Goal: Find specific page/section: Find specific page/section

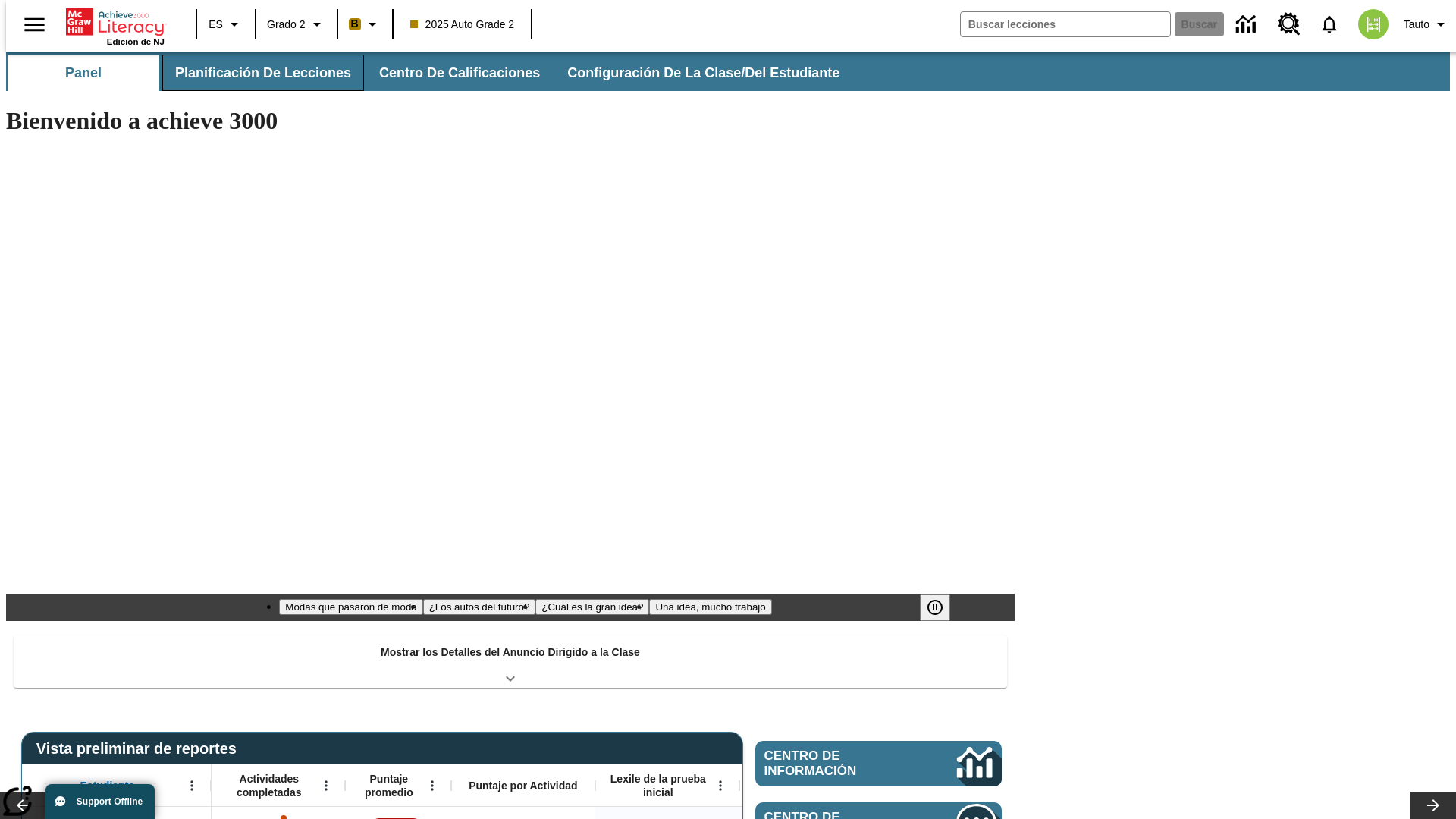
click at [254, 72] on span "Planificación de lecciones" at bounding box center [263, 73] width 176 height 17
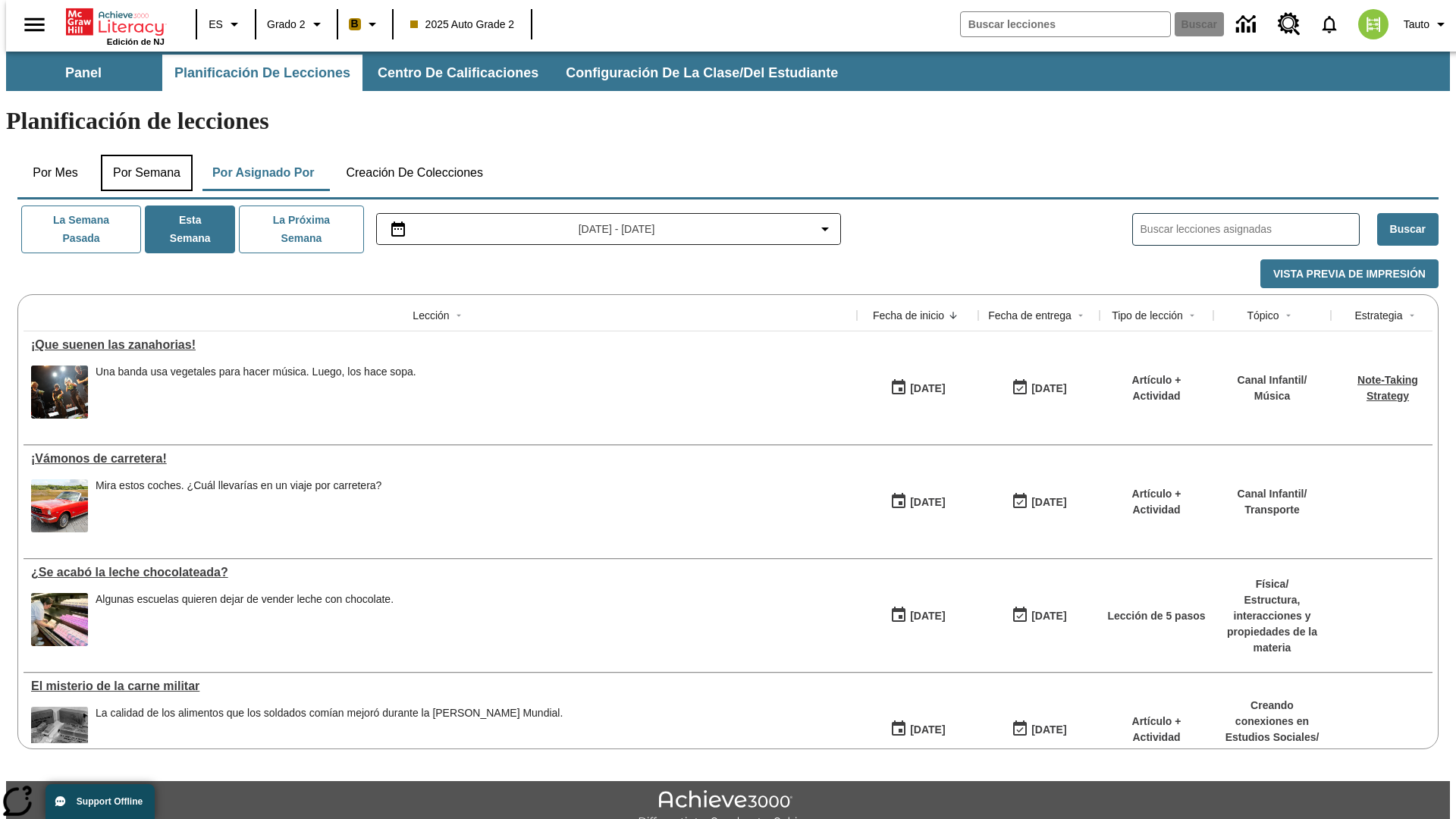
click at [142, 155] on button "Por semana" at bounding box center [146, 173] width 92 height 37
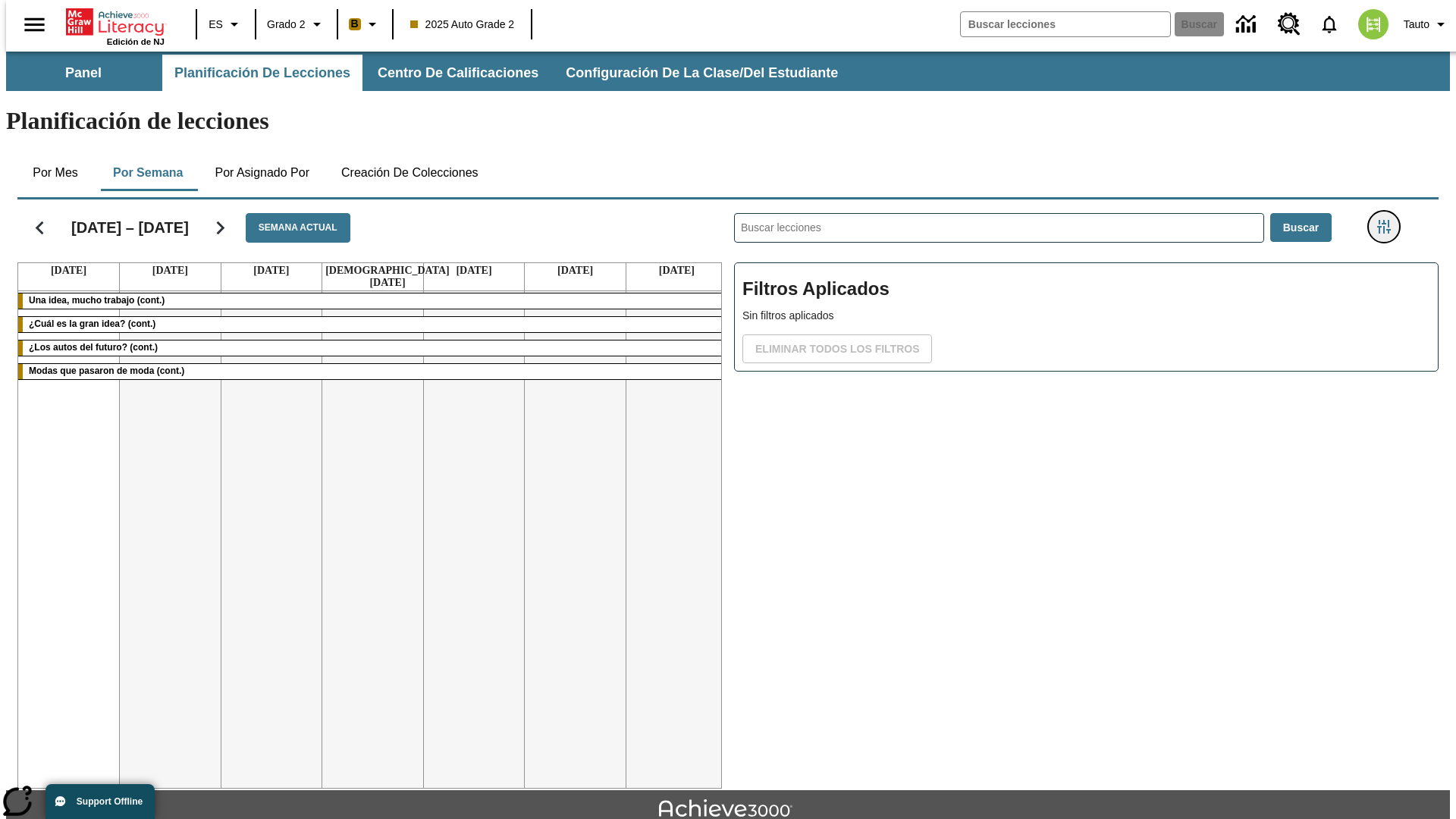
click at [1388, 220] on icon "Menú lateral de filtros" at bounding box center [1384, 227] width 14 height 14
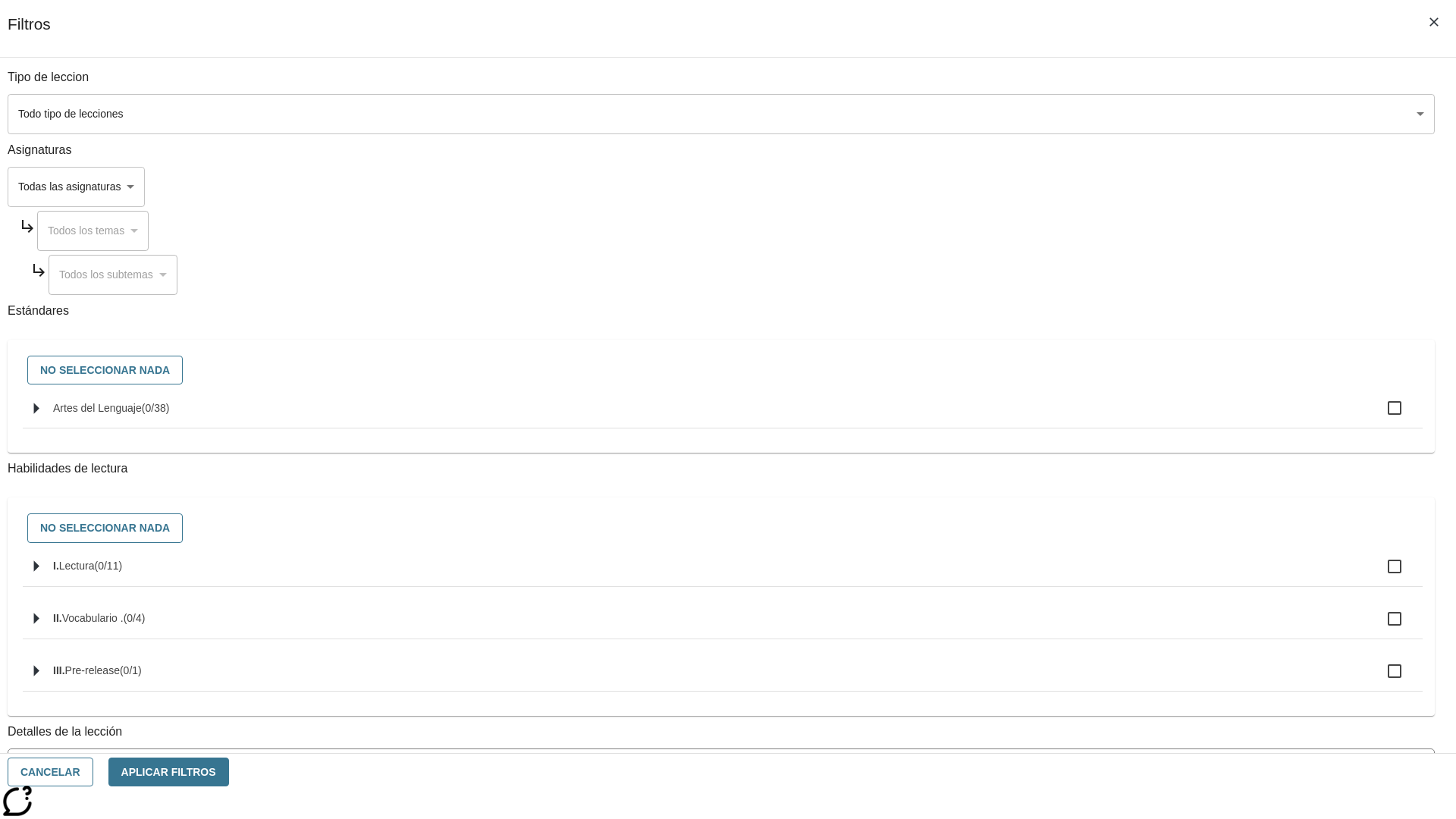
click at [1092, 685] on body "Saltar al contenido principal Edición de NJ ES Grado 2 B 2025 Auto Grade 2 Busc…" at bounding box center [727, 469] width 1443 height 836
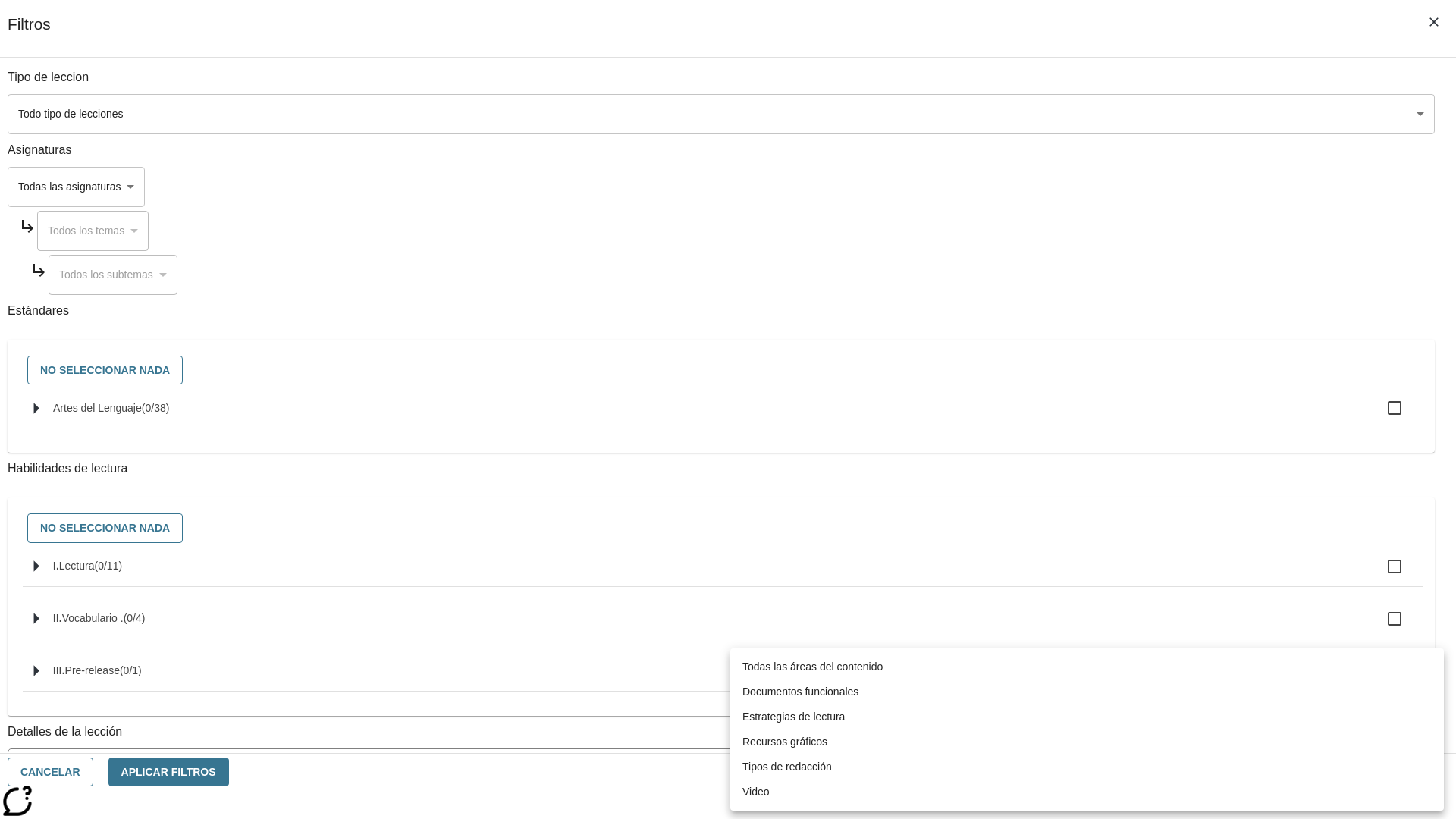
scroll to position [474, 0]
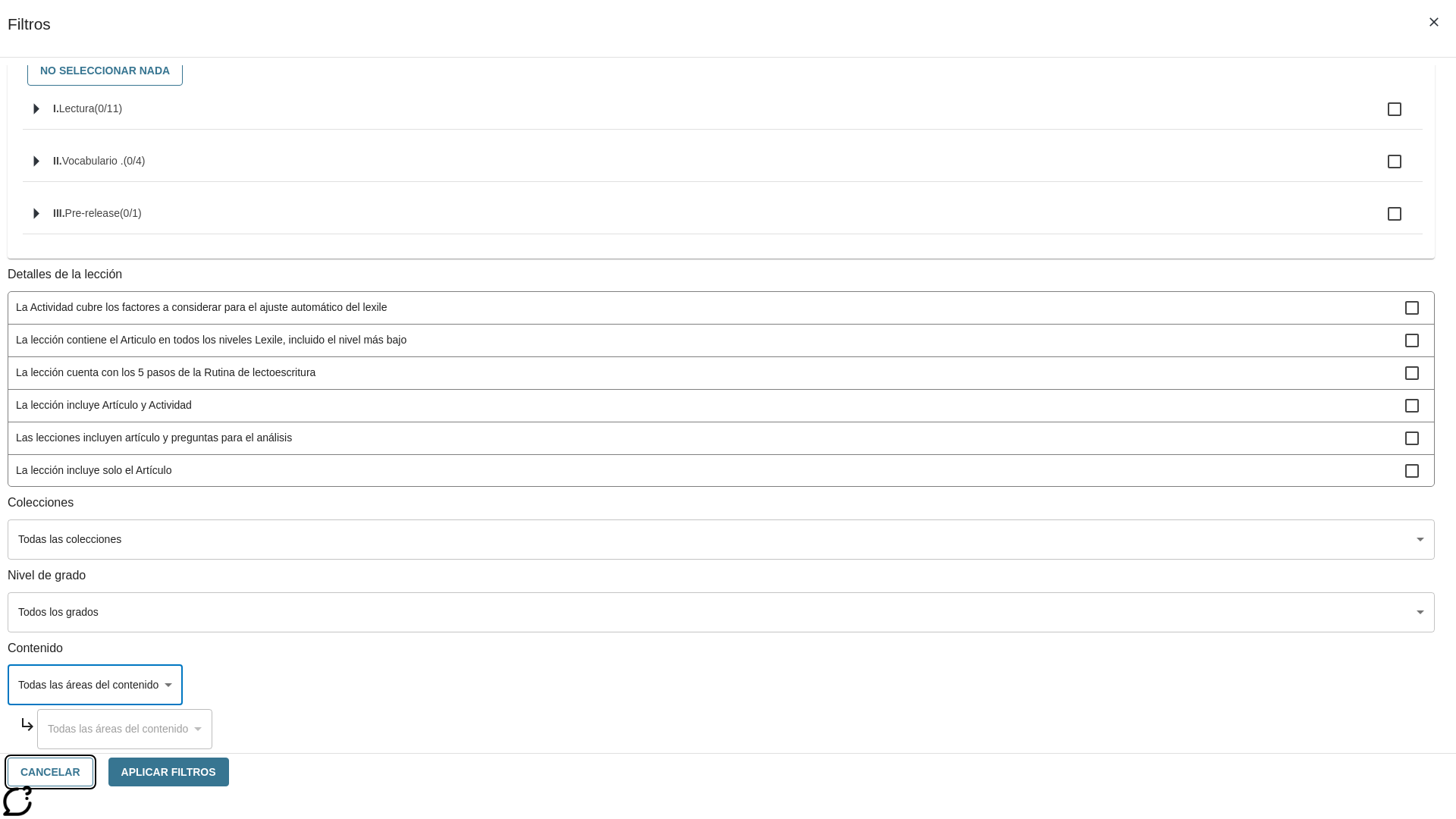
click at [94, 772] on button "Cancelar" at bounding box center [50, 772] width 86 height 30
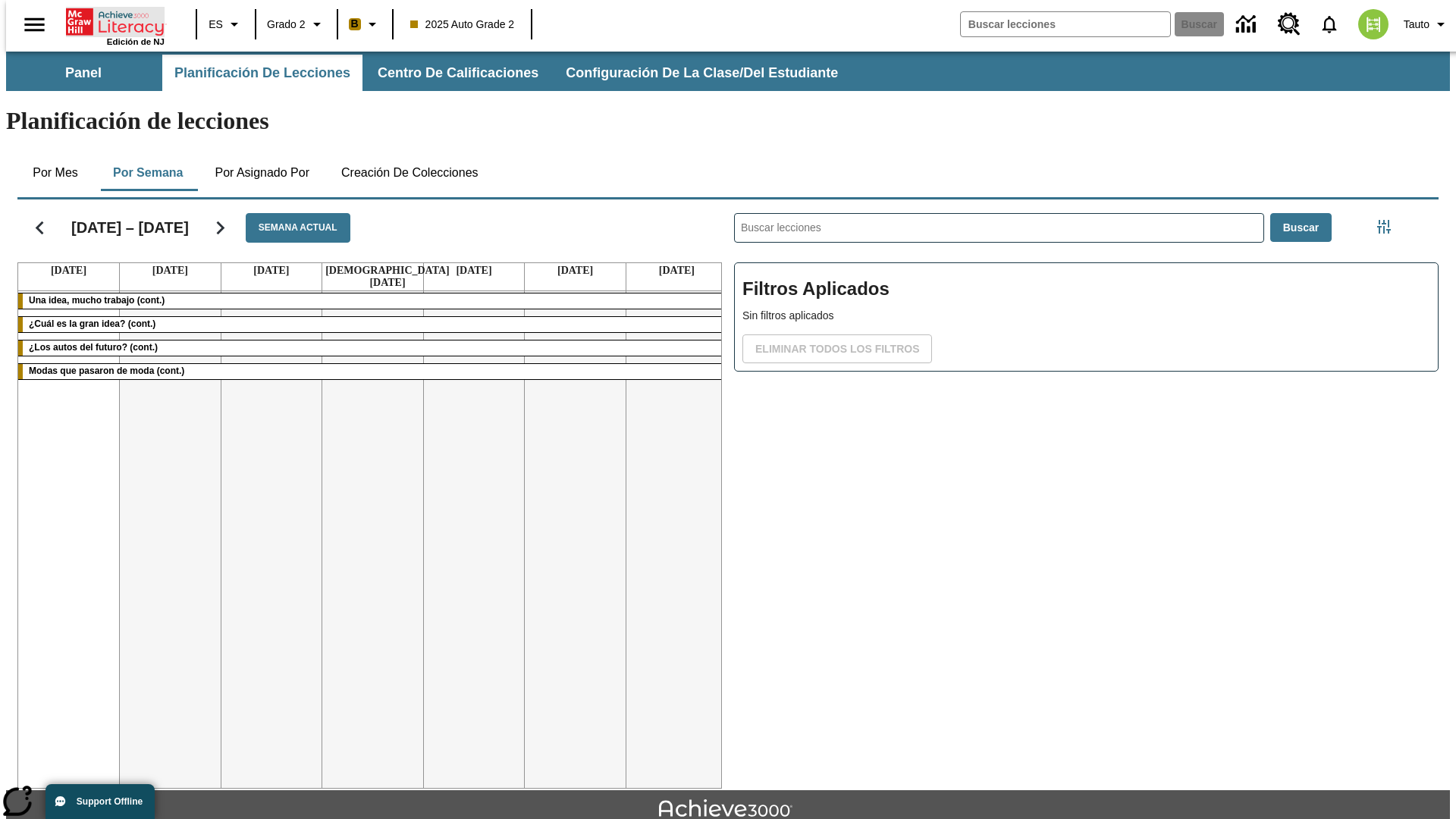
click at [109, 20] on icon "Portada" at bounding box center [116, 21] width 100 height 30
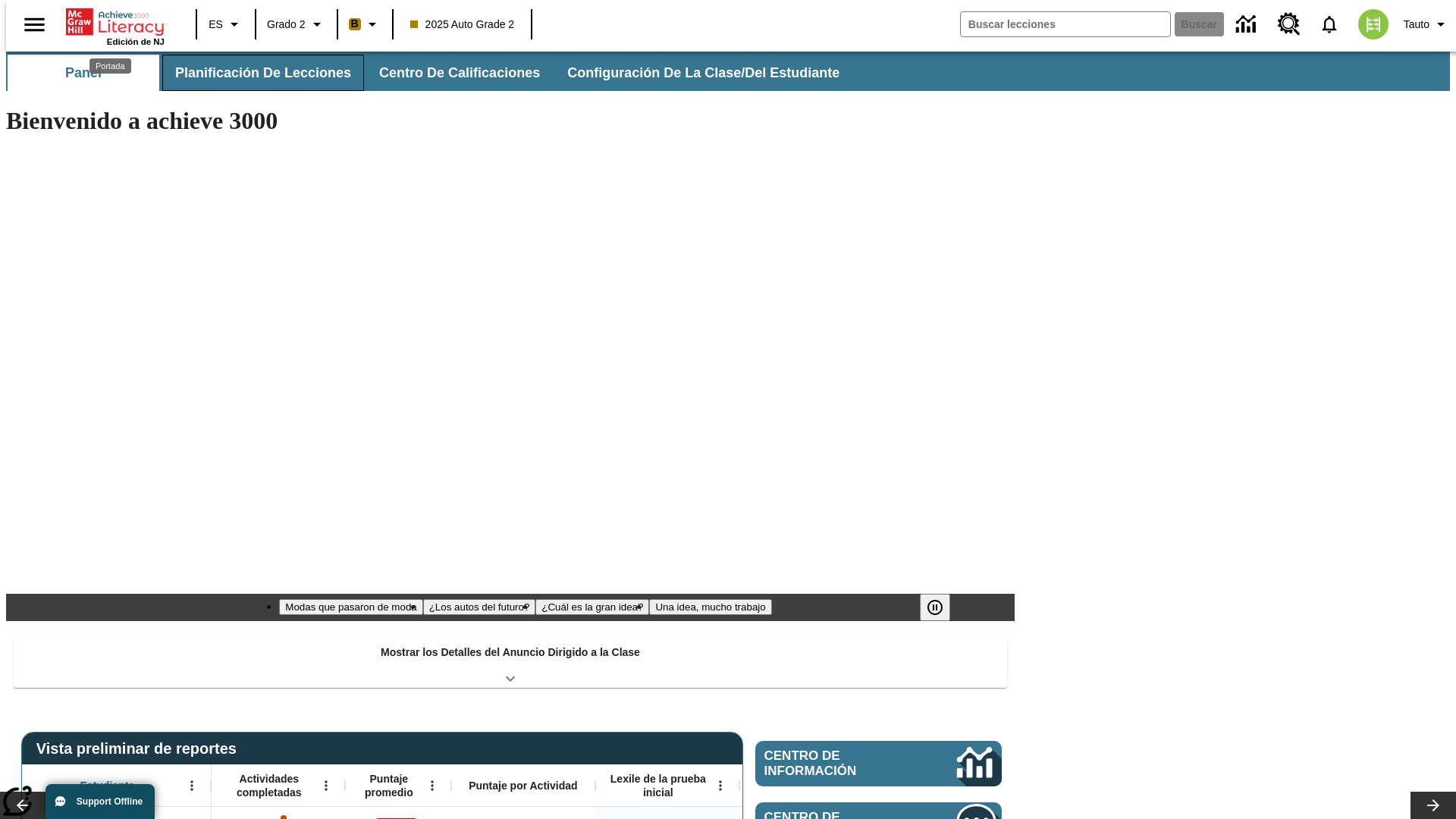
click at [254, 72] on span "Planificación de lecciones" at bounding box center [263, 73] width 176 height 17
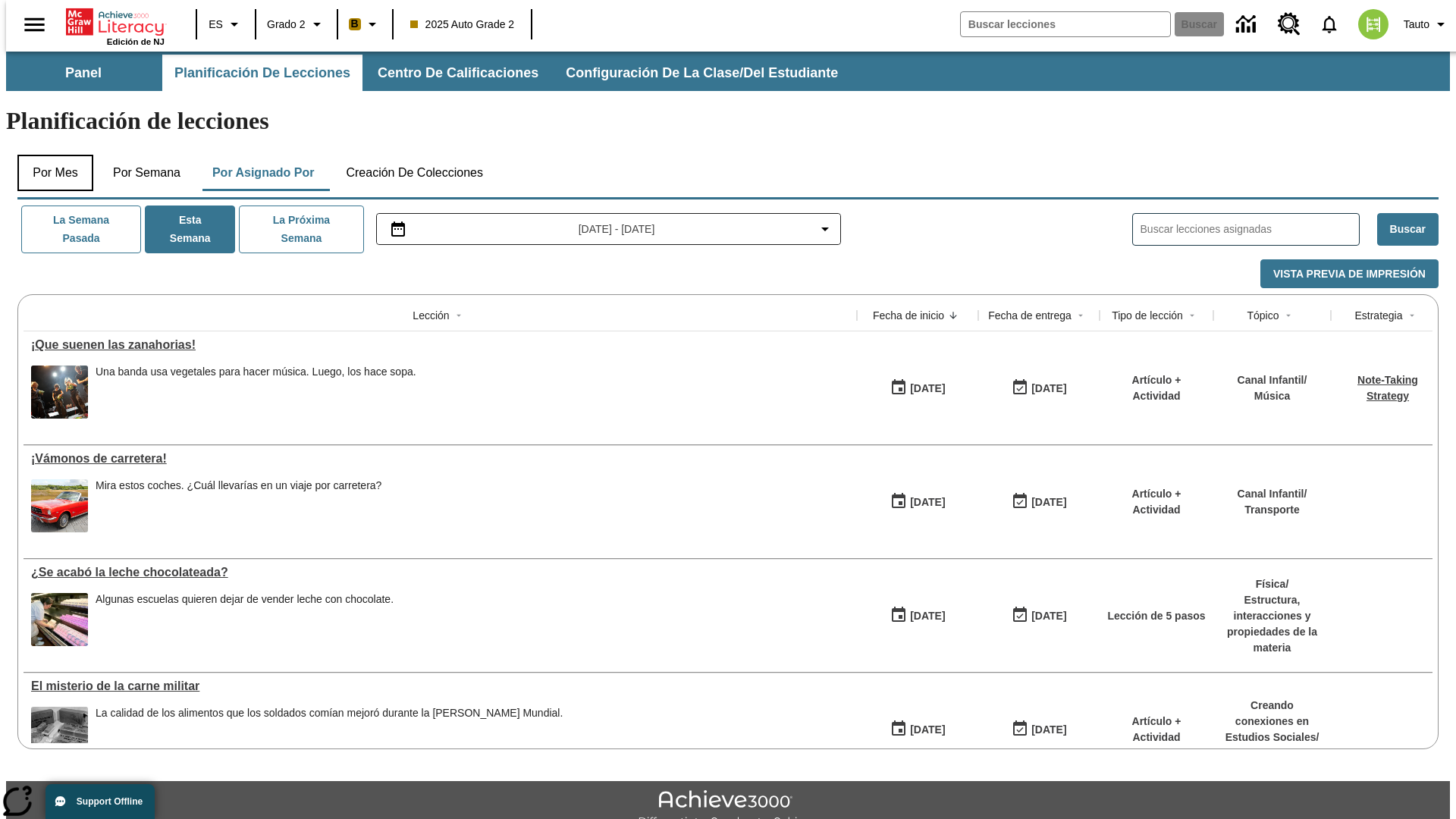
click at [49, 155] on button "Por mes" at bounding box center [55, 173] width 76 height 37
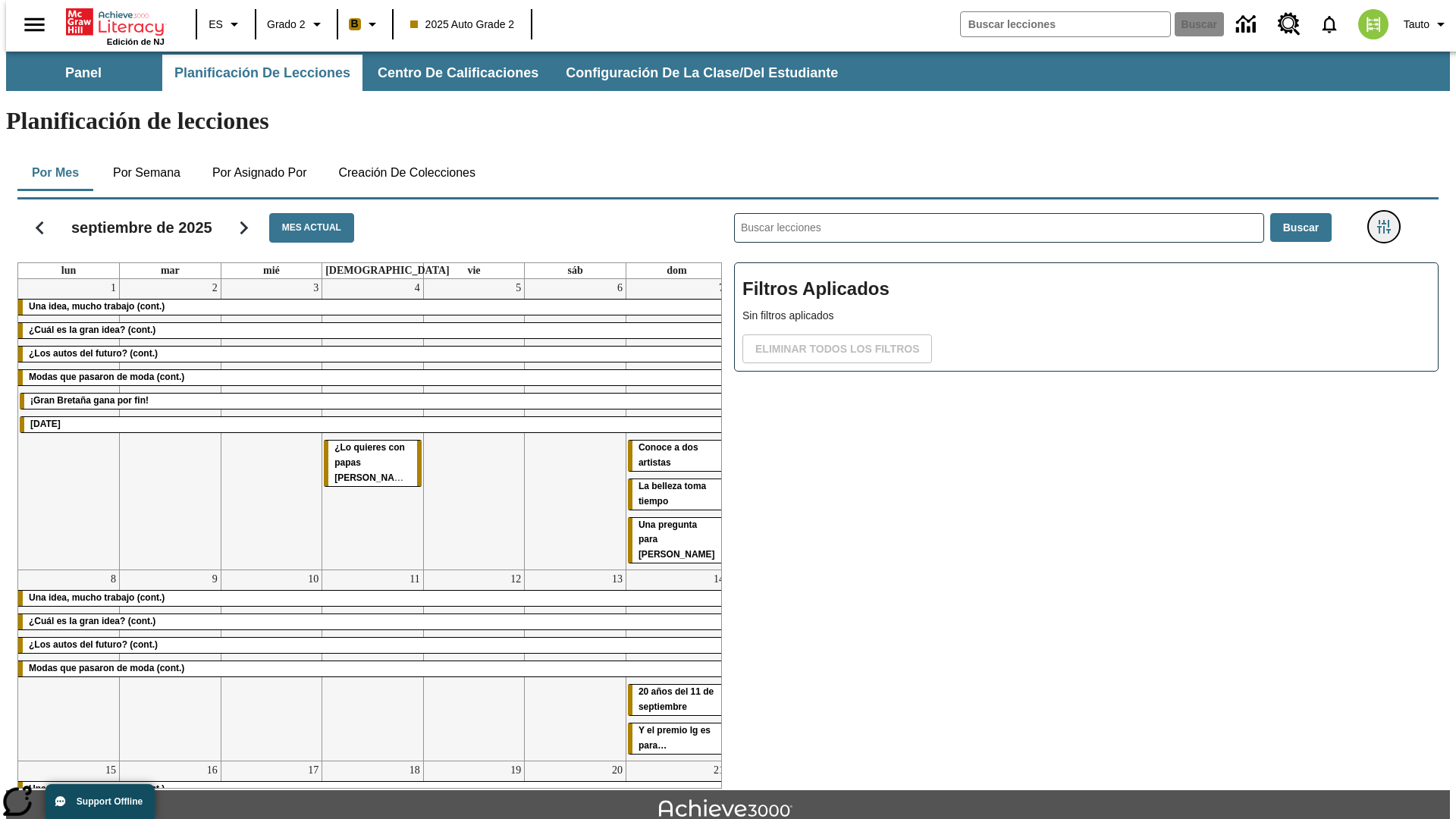
click at [1388, 220] on icon "Menú lateral de filtros" at bounding box center [1384, 227] width 14 height 14
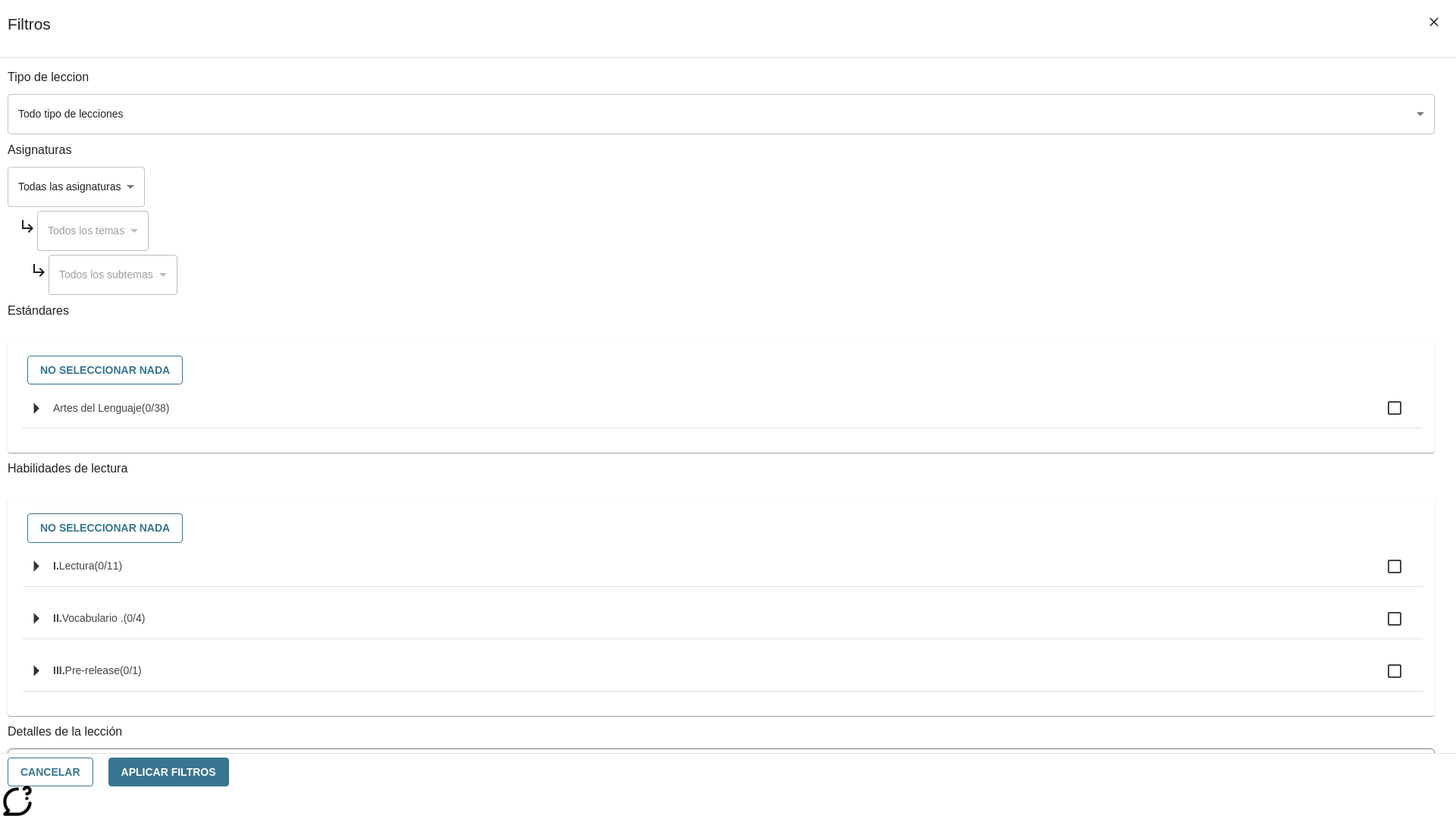
click at [1092, 685] on body "Saltar al contenido principal Edición de NJ ES Grado 2 B 2025 Auto Grade 2 Busc…" at bounding box center [727, 469] width 1443 height 836
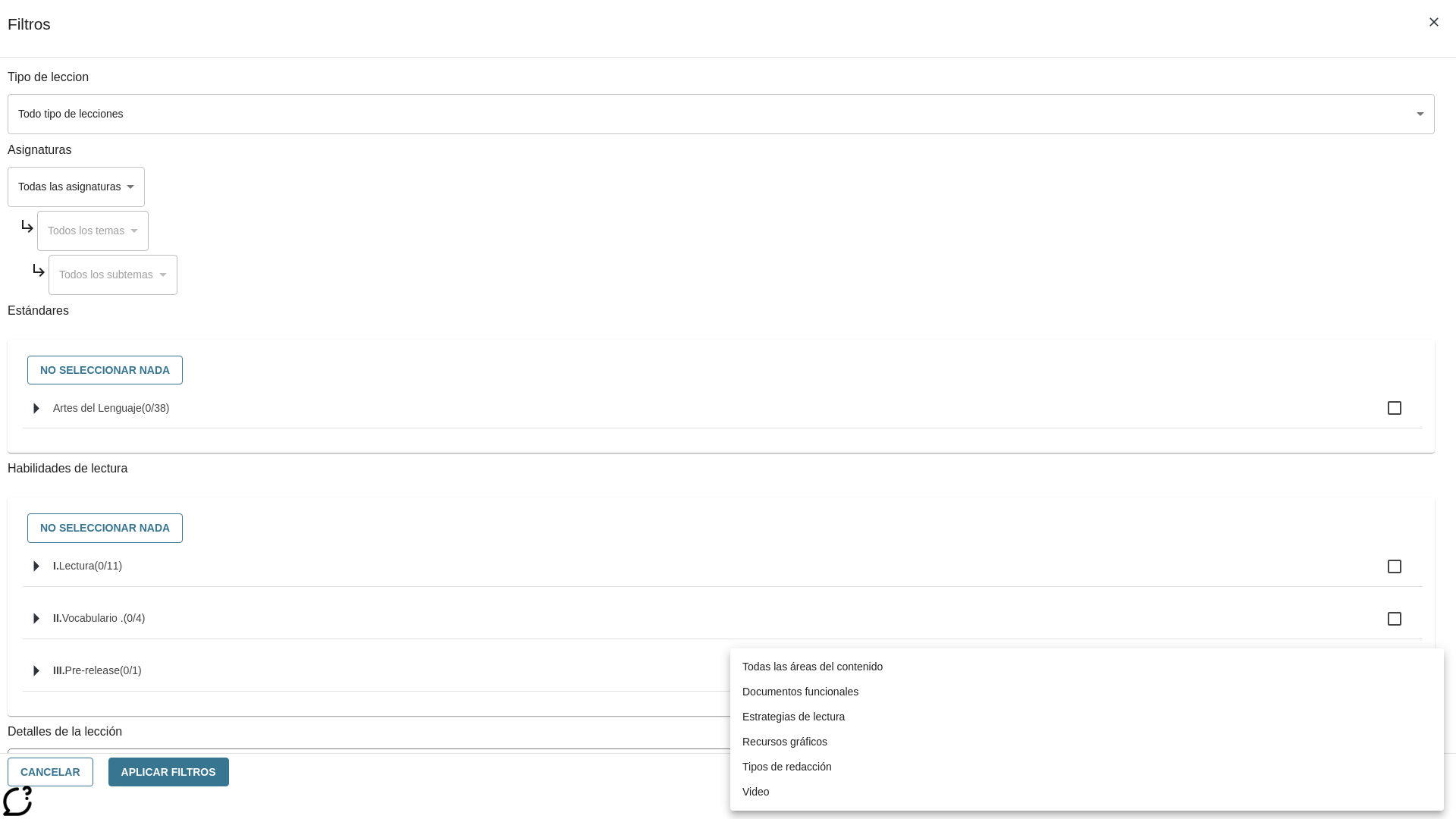
scroll to position [474, 0]
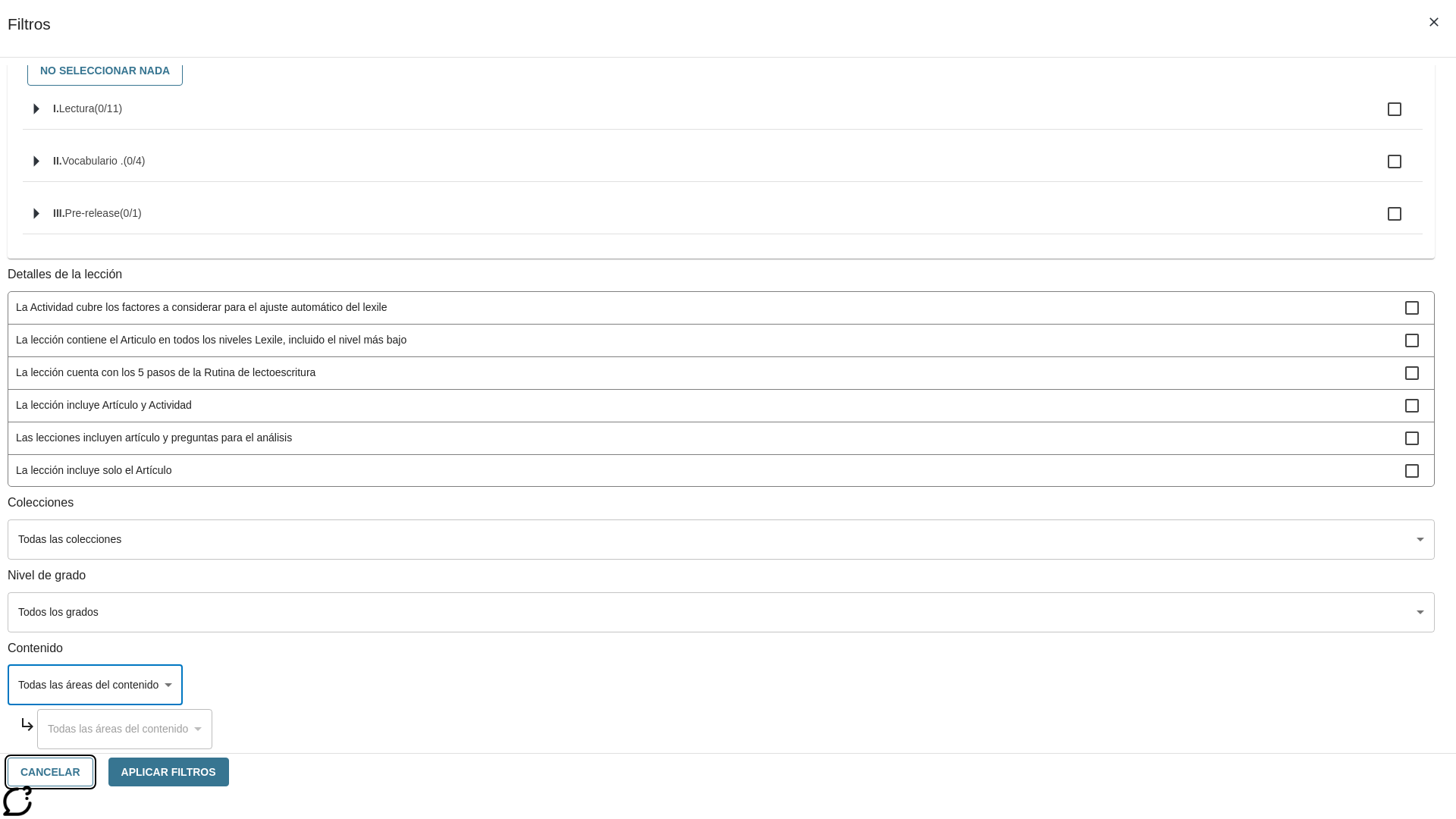
click at [94, 772] on button "Cancelar" at bounding box center [50, 772] width 86 height 30
